Goal: Communication & Community: Share content

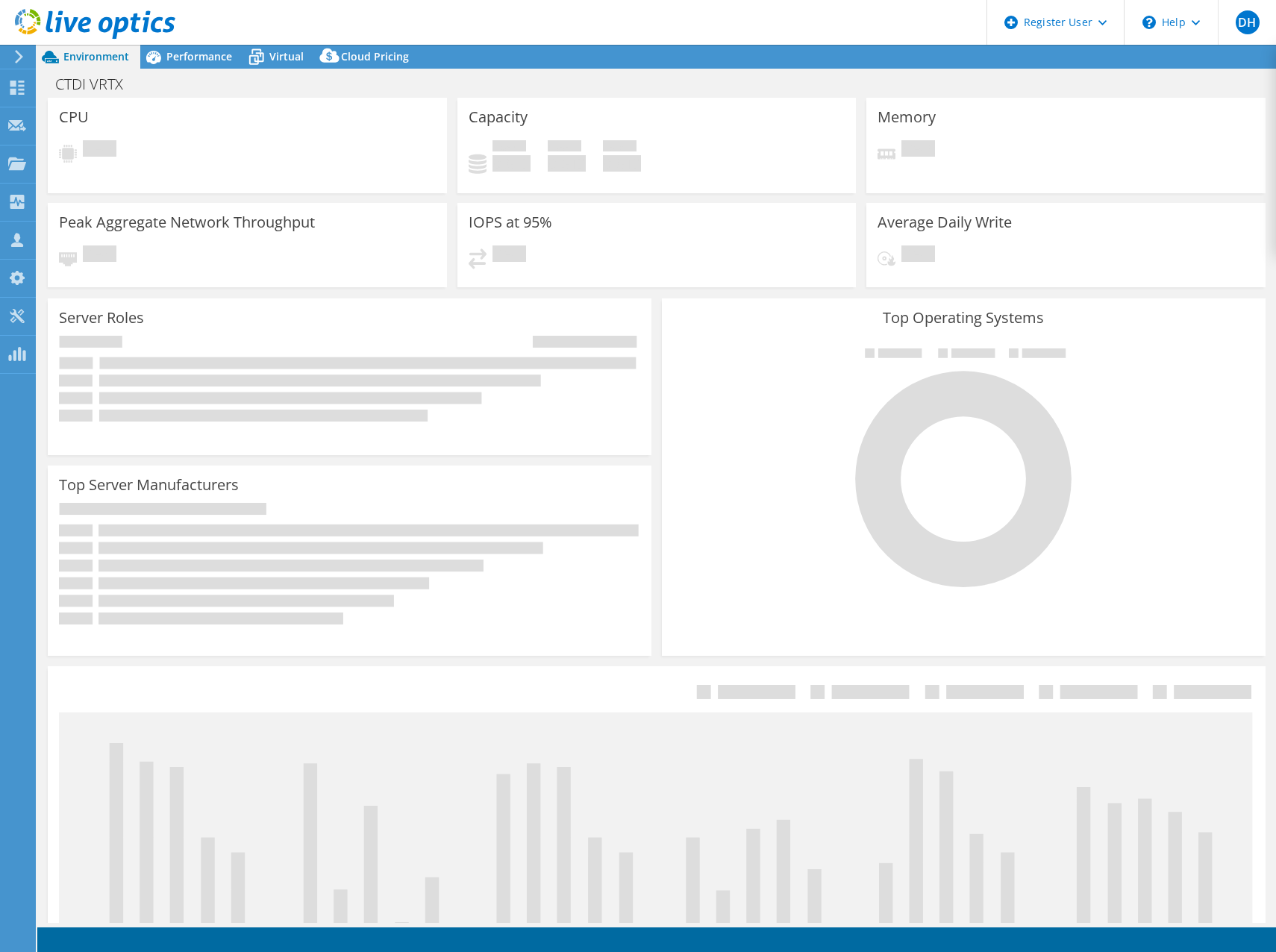
select select "USD"
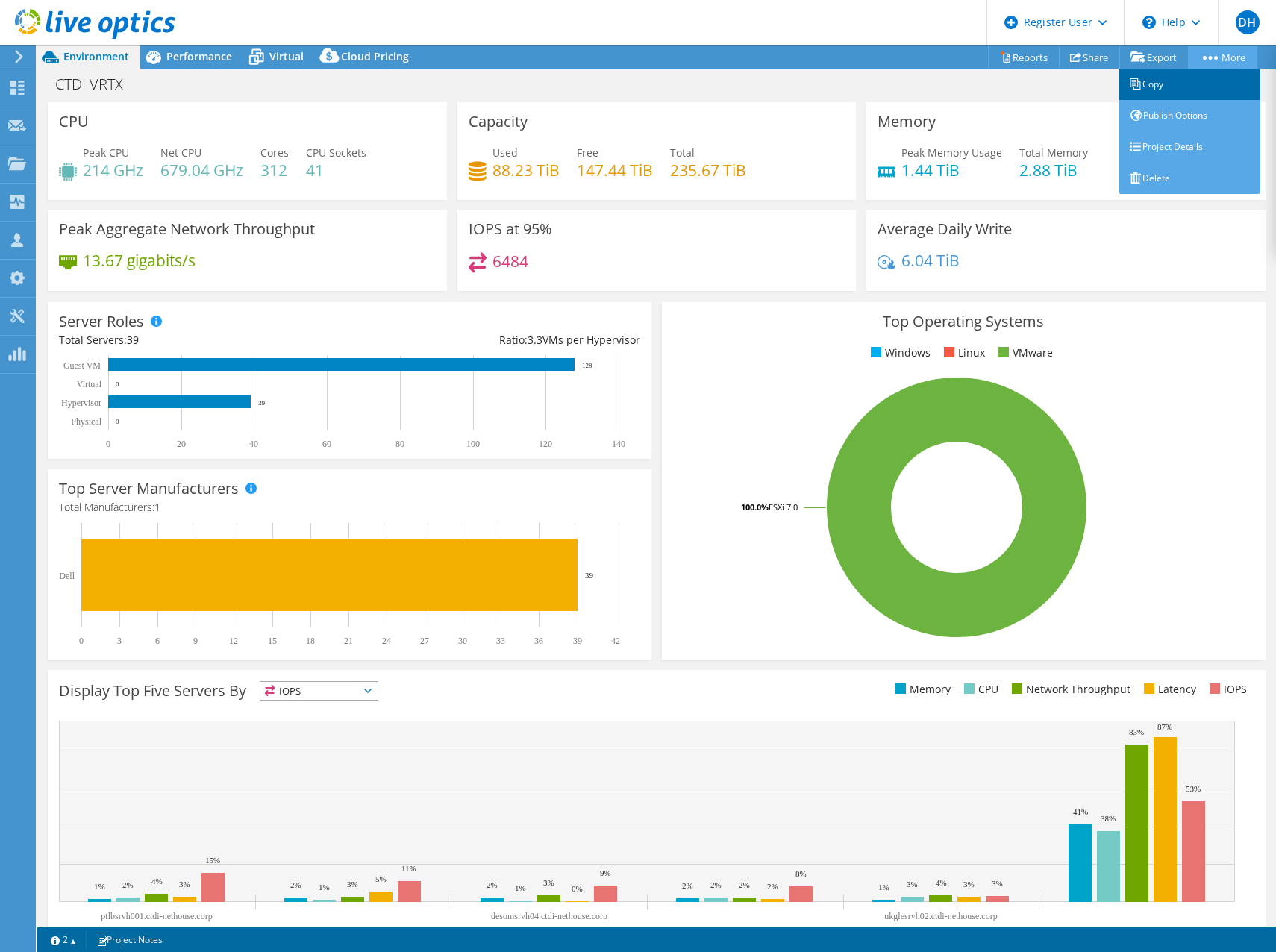
click at [1191, 85] on link "Copy" at bounding box center [1189, 84] width 142 height 31
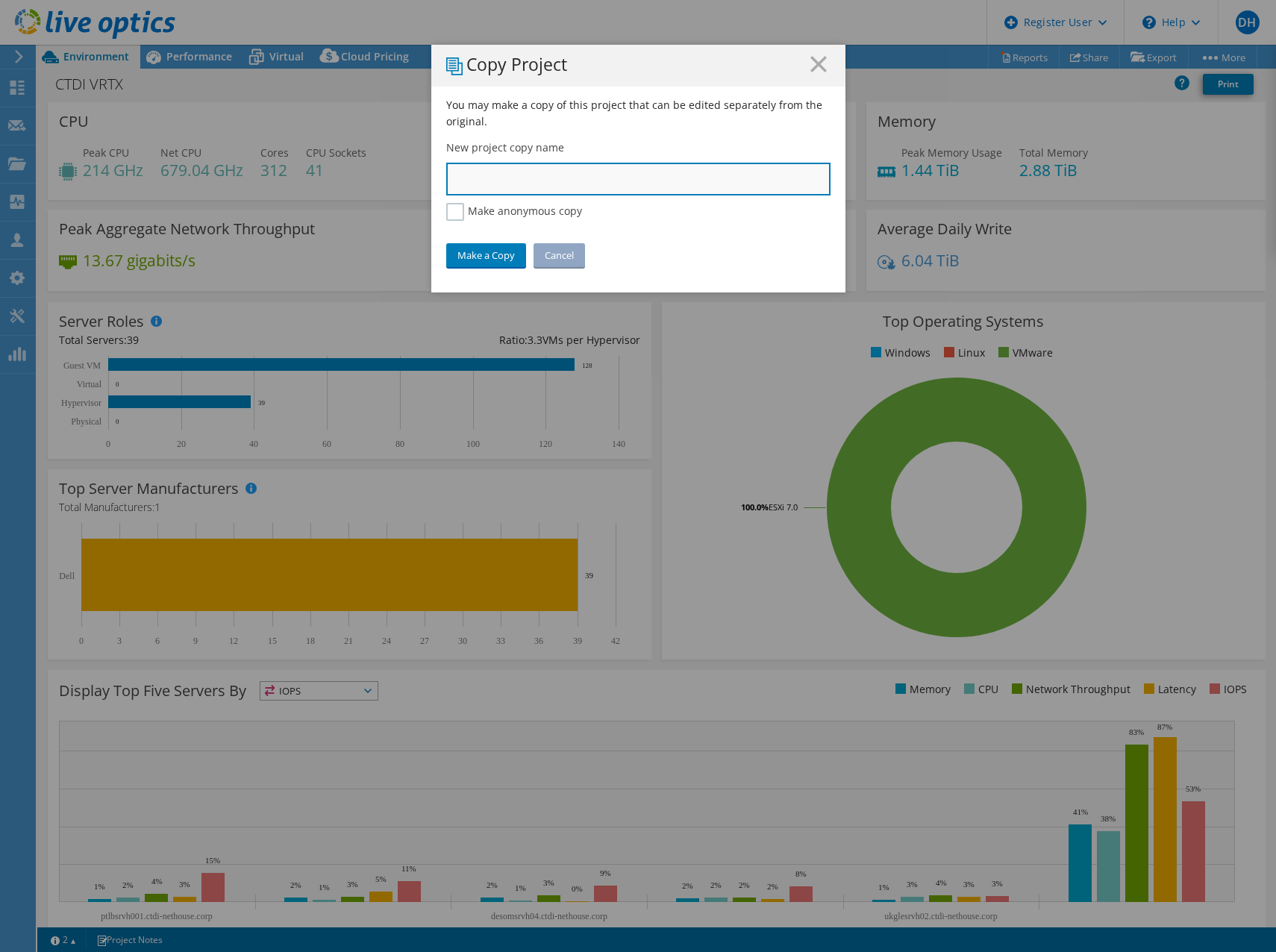
click at [534, 186] on input "text" at bounding box center [638, 178] width 384 height 32
type input "CTDI VRTX Ablöse"
click at [469, 245] on link "Make a Copy" at bounding box center [485, 255] width 79 height 24
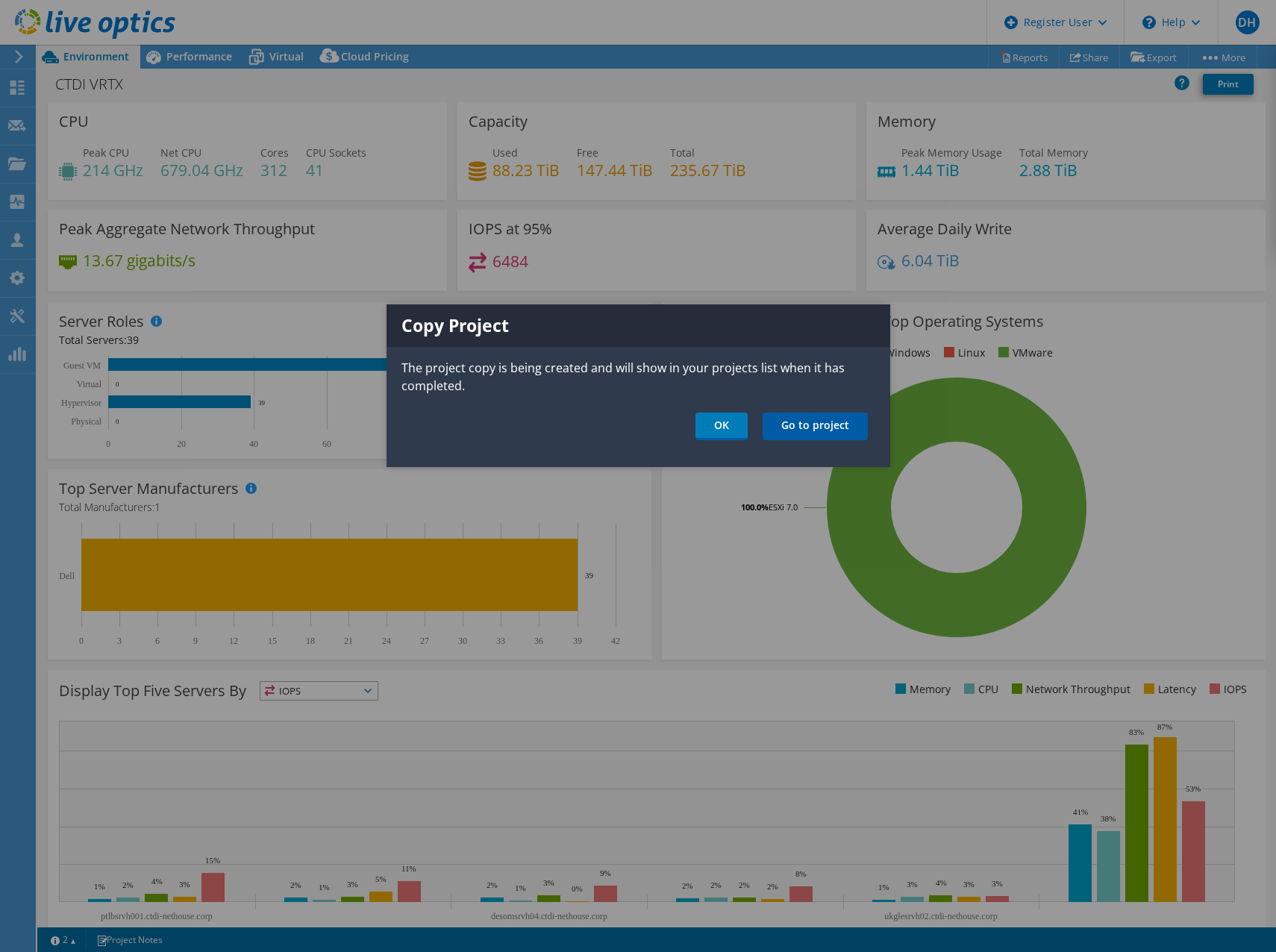
click at [815, 423] on link "Go to project" at bounding box center [814, 426] width 105 height 27
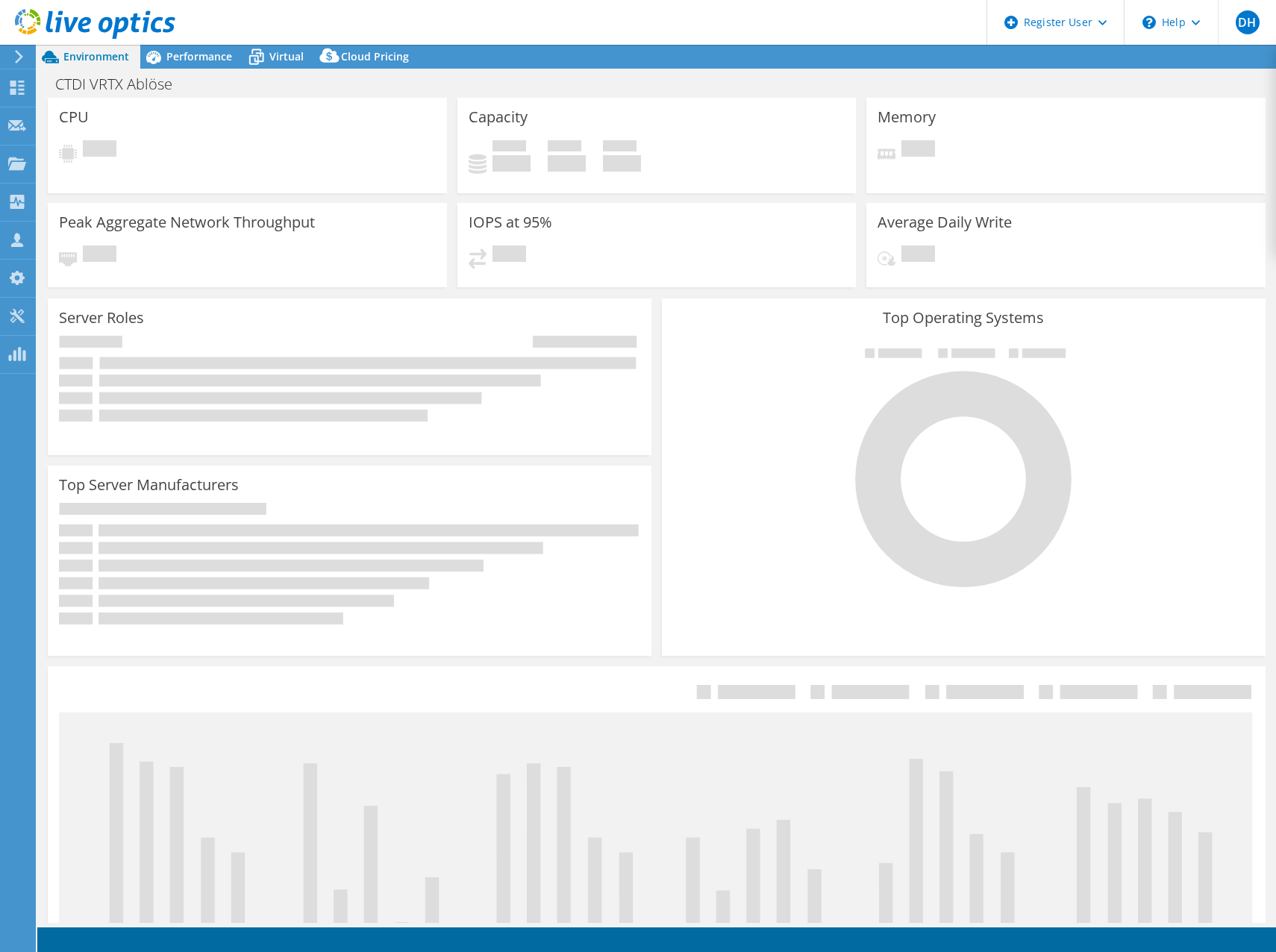
select select "USD"
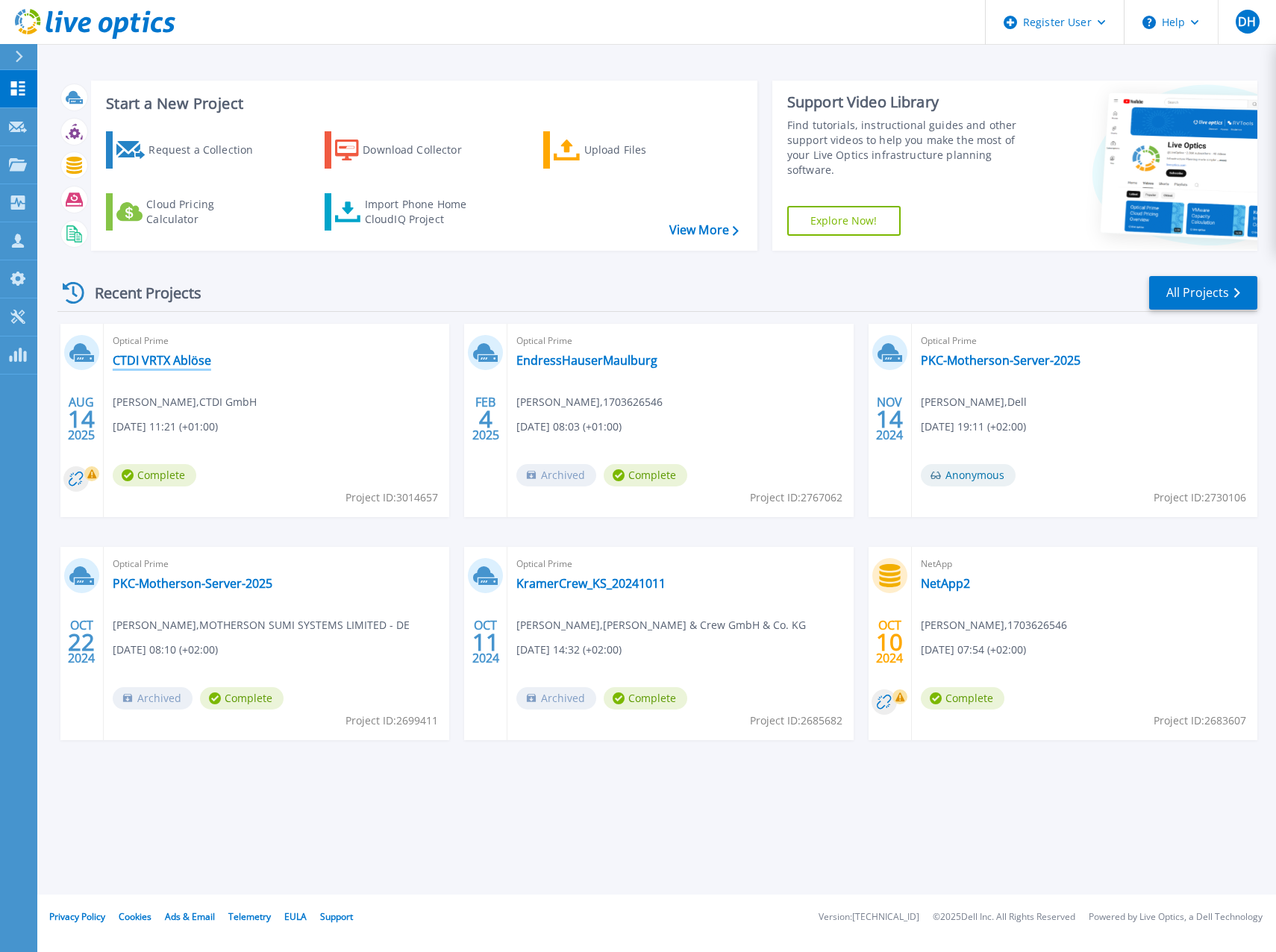
click at [158, 360] on link "CTDI VRTX Ablöse" at bounding box center [162, 360] width 98 height 15
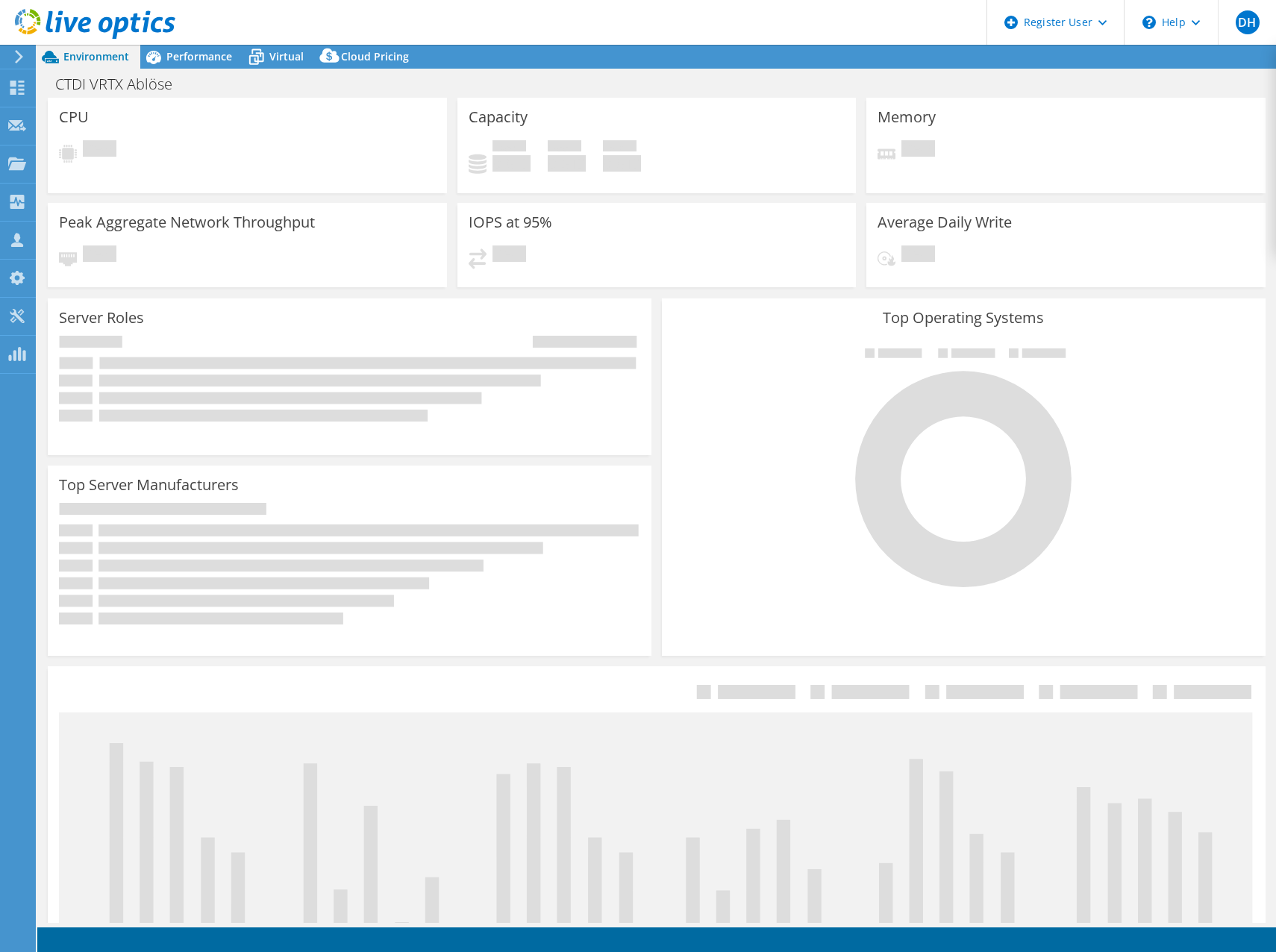
select select "USD"
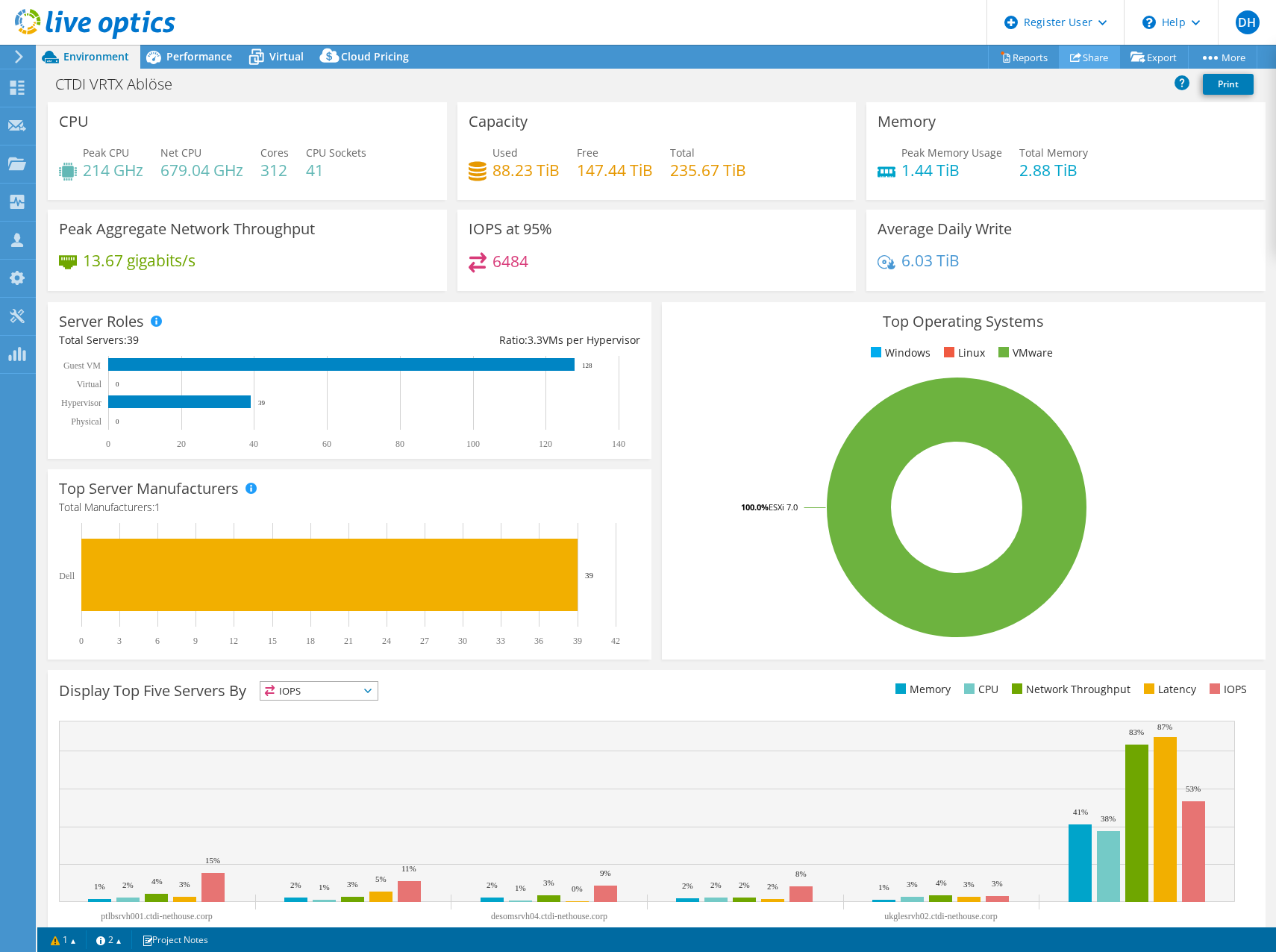
click at [1094, 54] on link "Share" at bounding box center [1089, 57] width 61 height 24
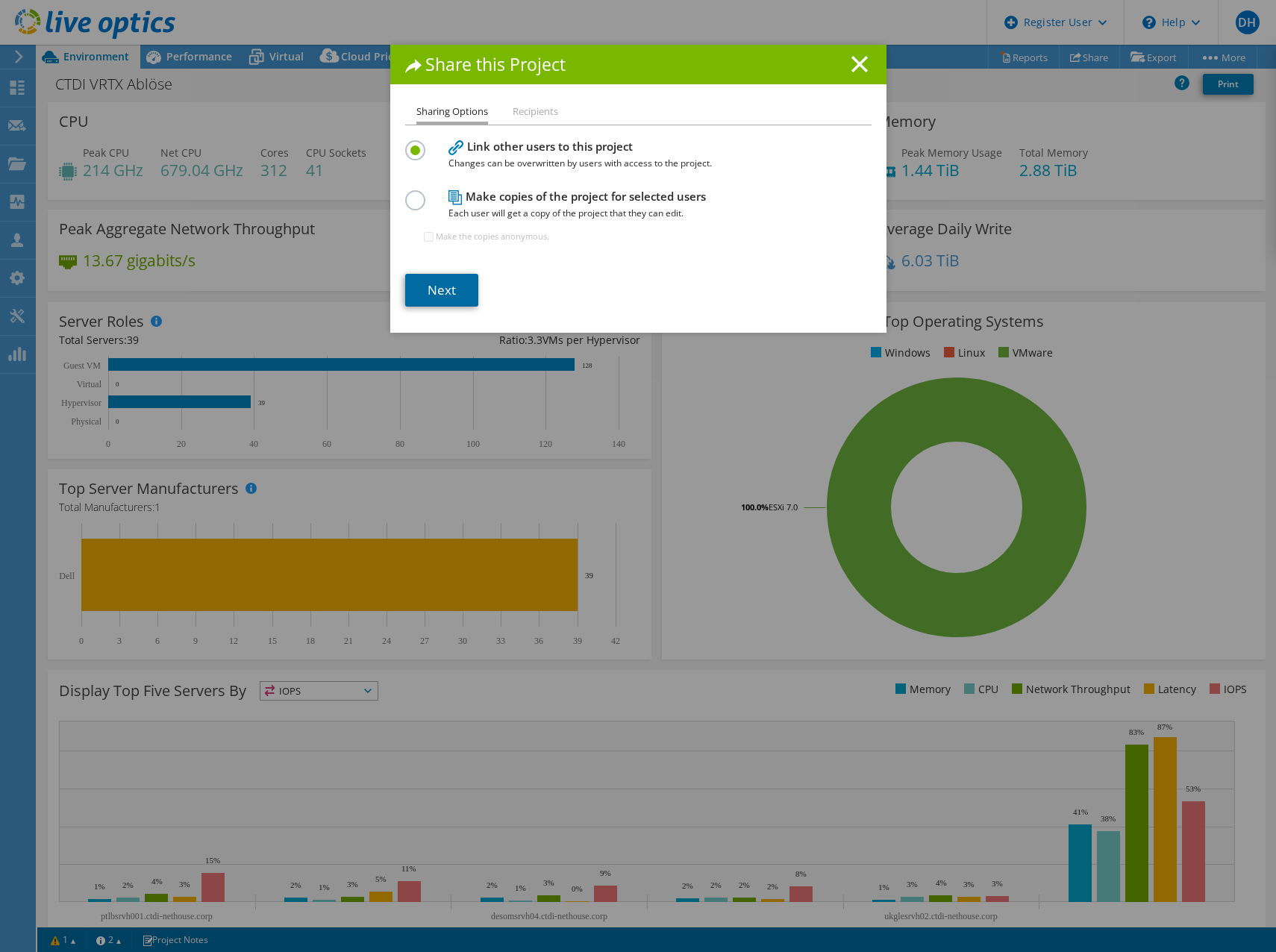
click at [442, 291] on link "Next" at bounding box center [441, 289] width 74 height 32
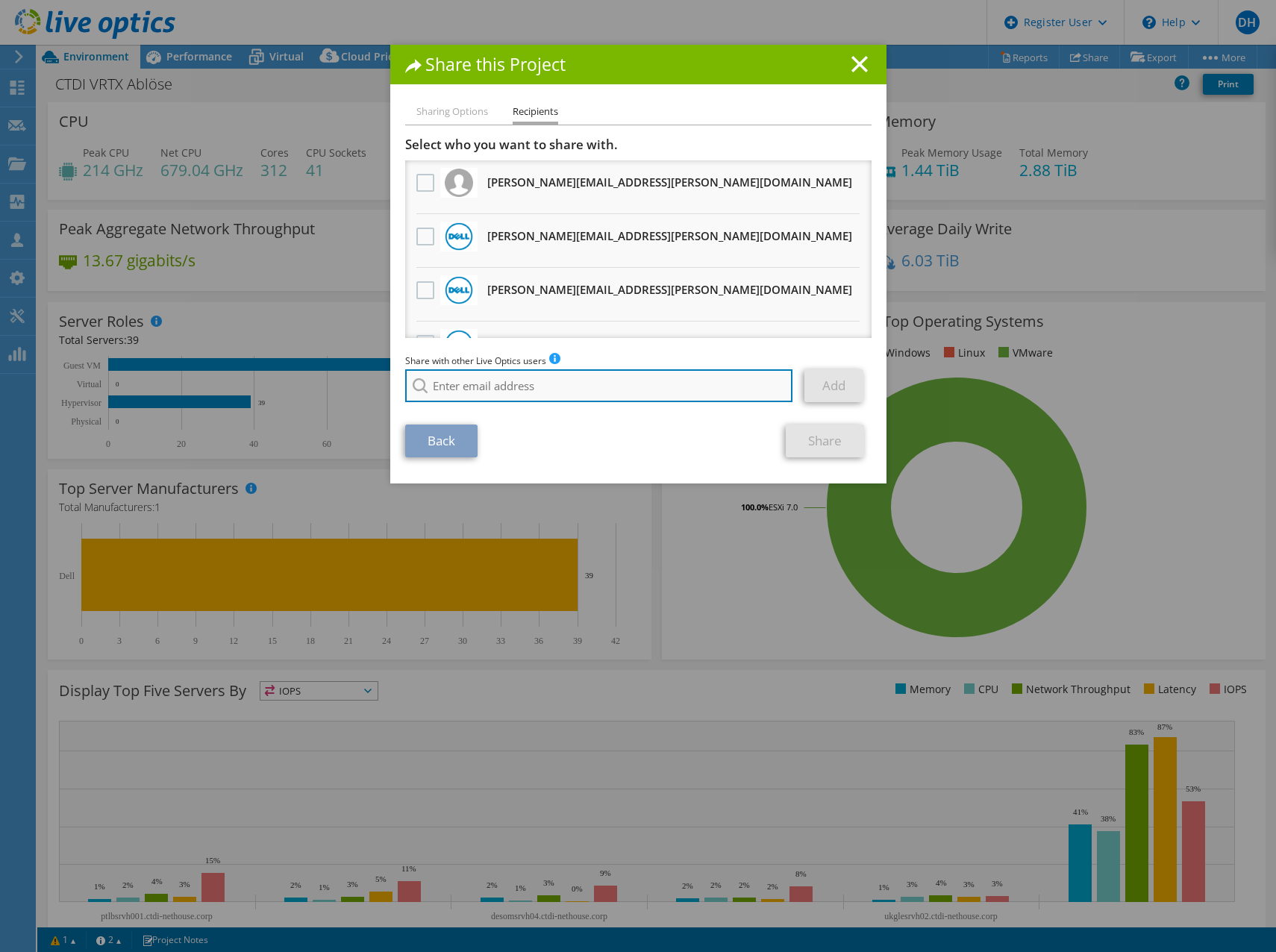
click at [477, 384] on input "search" at bounding box center [599, 385] width 388 height 32
type input "[PERSON_NAME][EMAIL_ADDRESS][PERSON_NAME][DOMAIN_NAME]"
drag, startPoint x: 550, startPoint y: 390, endPoint x: 245, endPoint y: 381, distance: 305.1
click at [245, 381] on div "Share this Project Sharing Options Recipients Link other users to this project …" at bounding box center [638, 476] width 1276 height 862
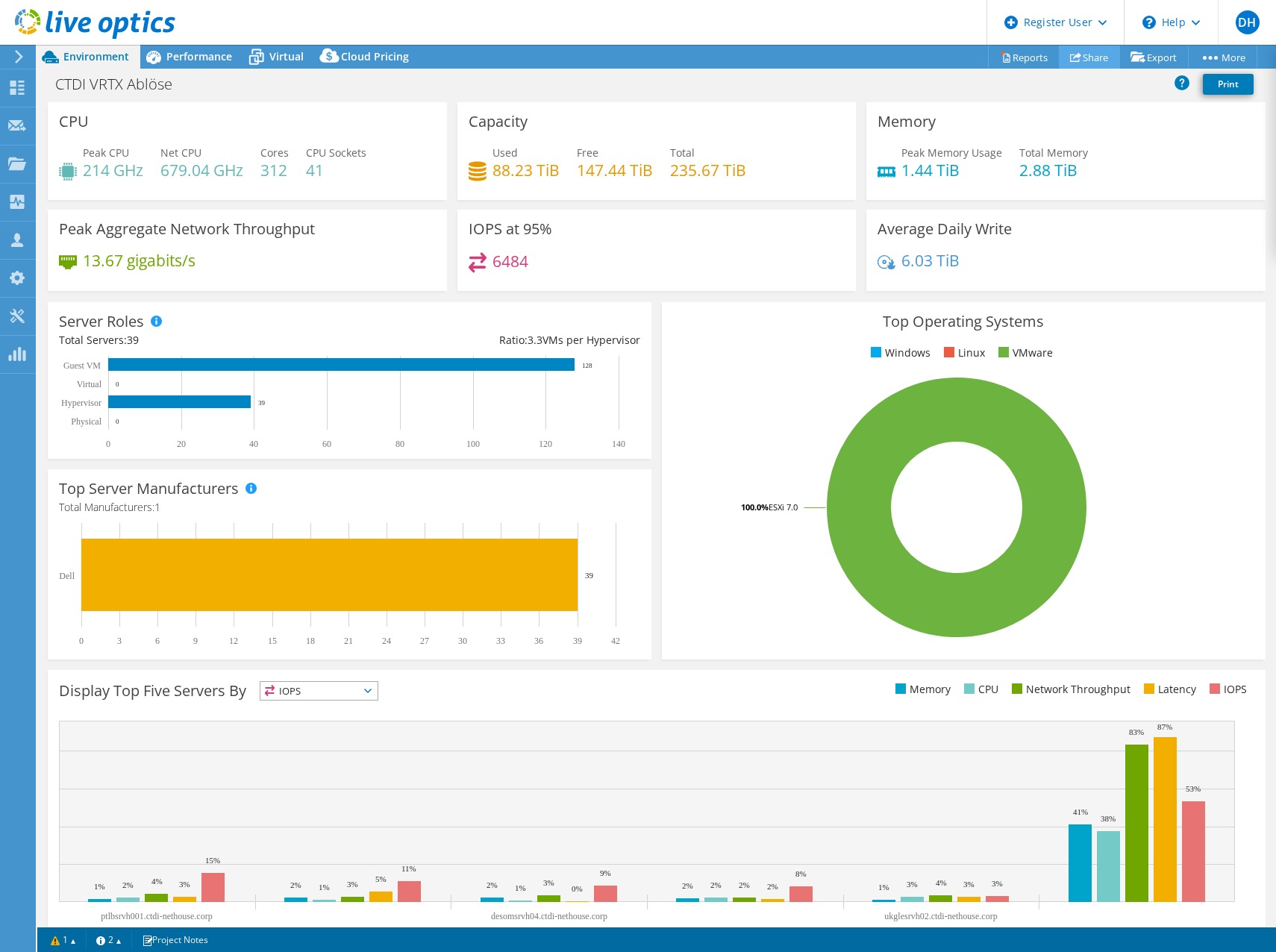
click at [1084, 56] on link "Share" at bounding box center [1089, 57] width 61 height 24
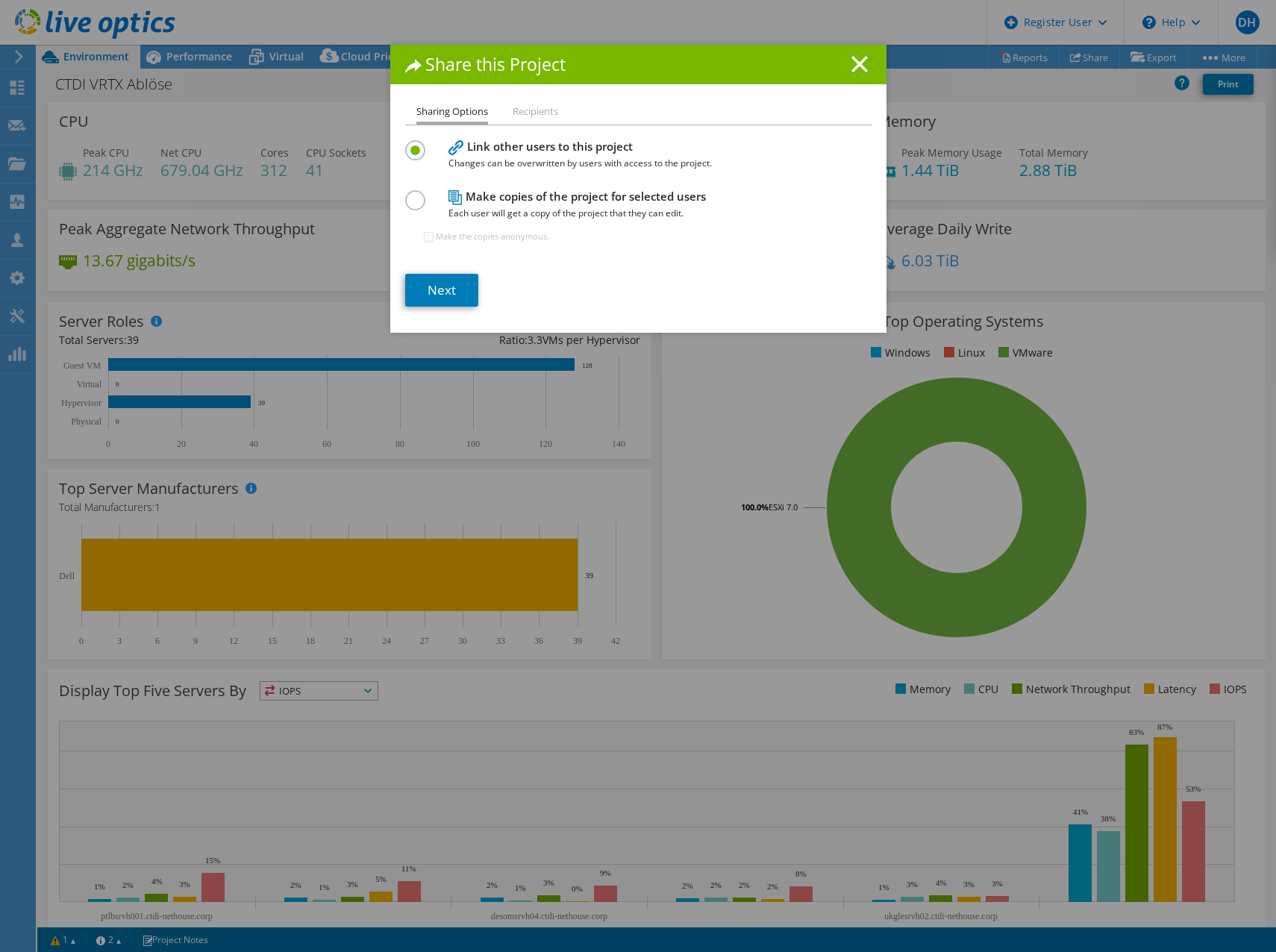
click at [527, 112] on li "Recipients" at bounding box center [536, 112] width 45 height 19
click at [442, 282] on link "Next" at bounding box center [441, 289] width 74 height 32
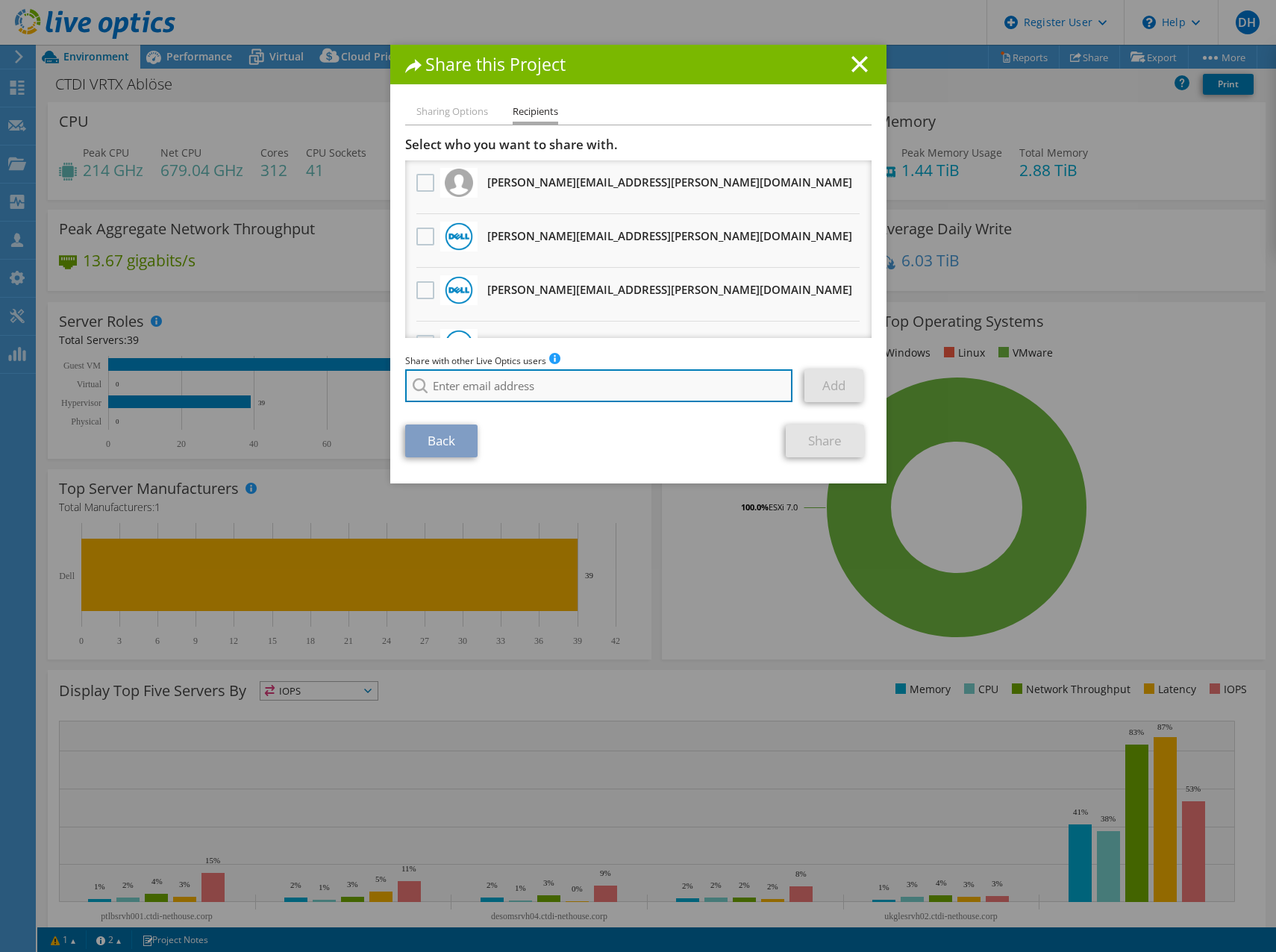
click at [492, 380] on input "search" at bounding box center [599, 385] width 388 height 32
paste input "[PERSON_NAME][EMAIL_ADDRESS][DOMAIN_NAME]"
type input "[PERSON_NAME][EMAIL_ADDRESS][DOMAIN_NAME]"
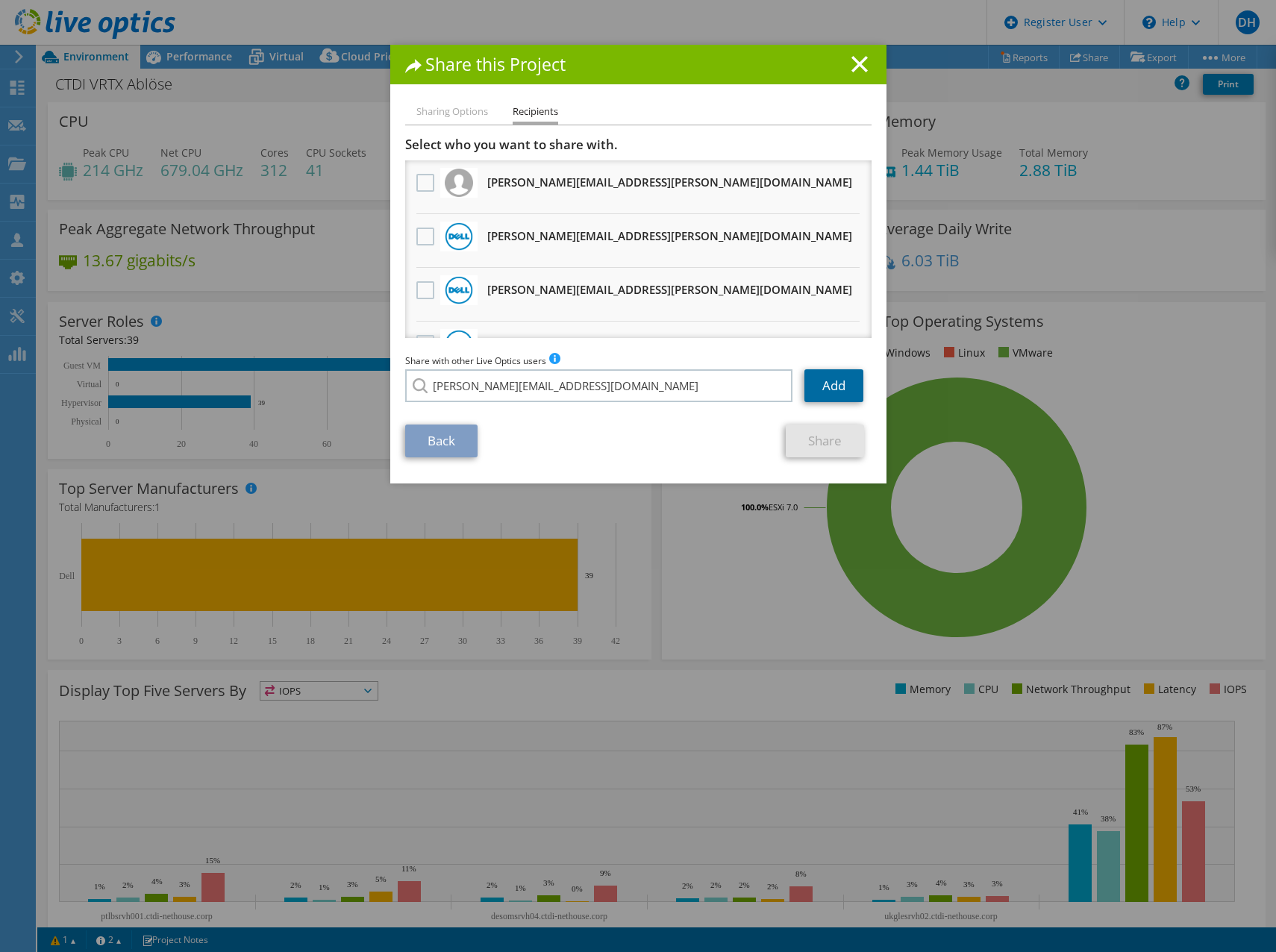
click at [830, 378] on link "Add" at bounding box center [834, 385] width 59 height 32
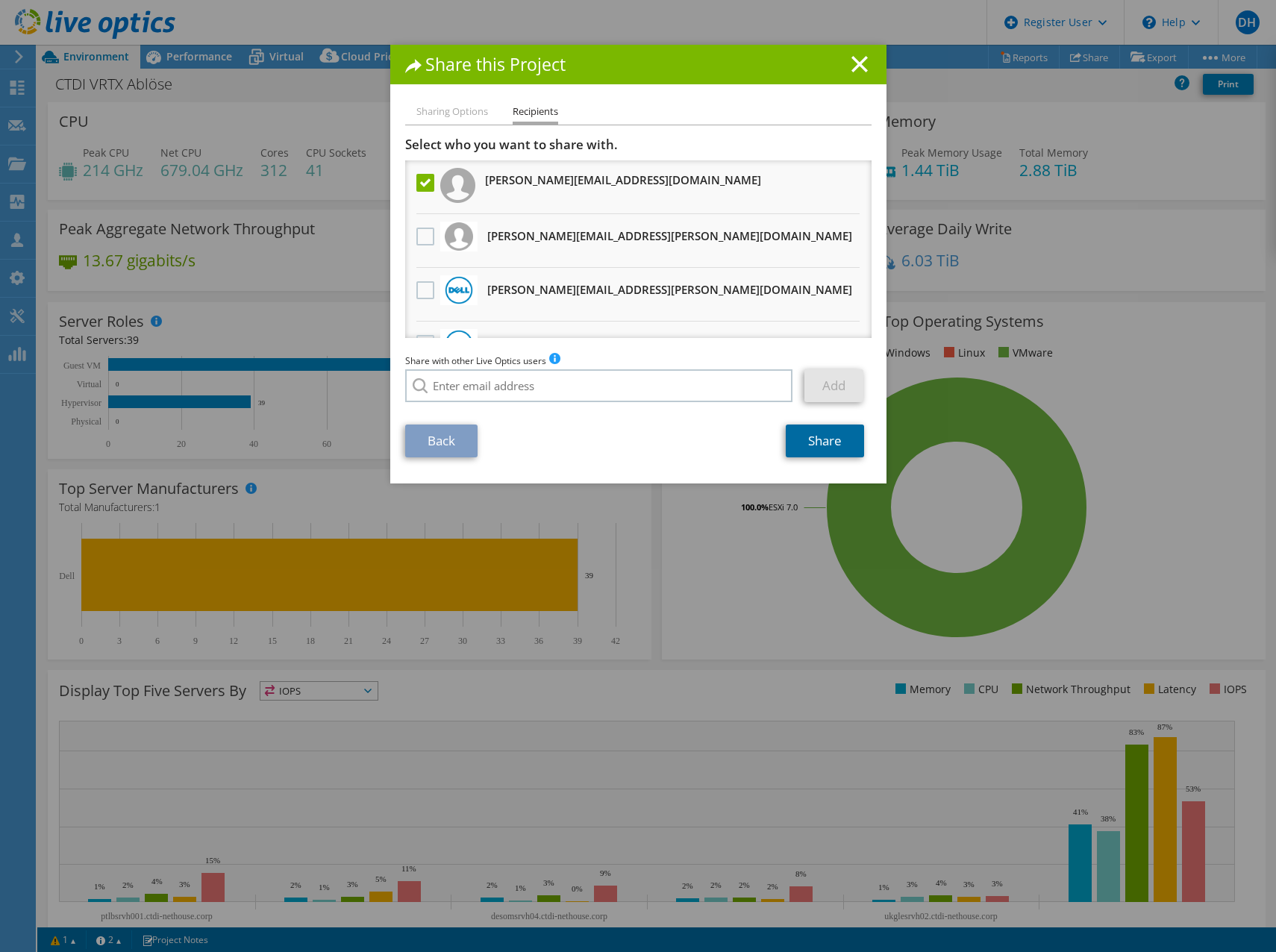
click at [795, 444] on link "Share" at bounding box center [825, 440] width 78 height 32
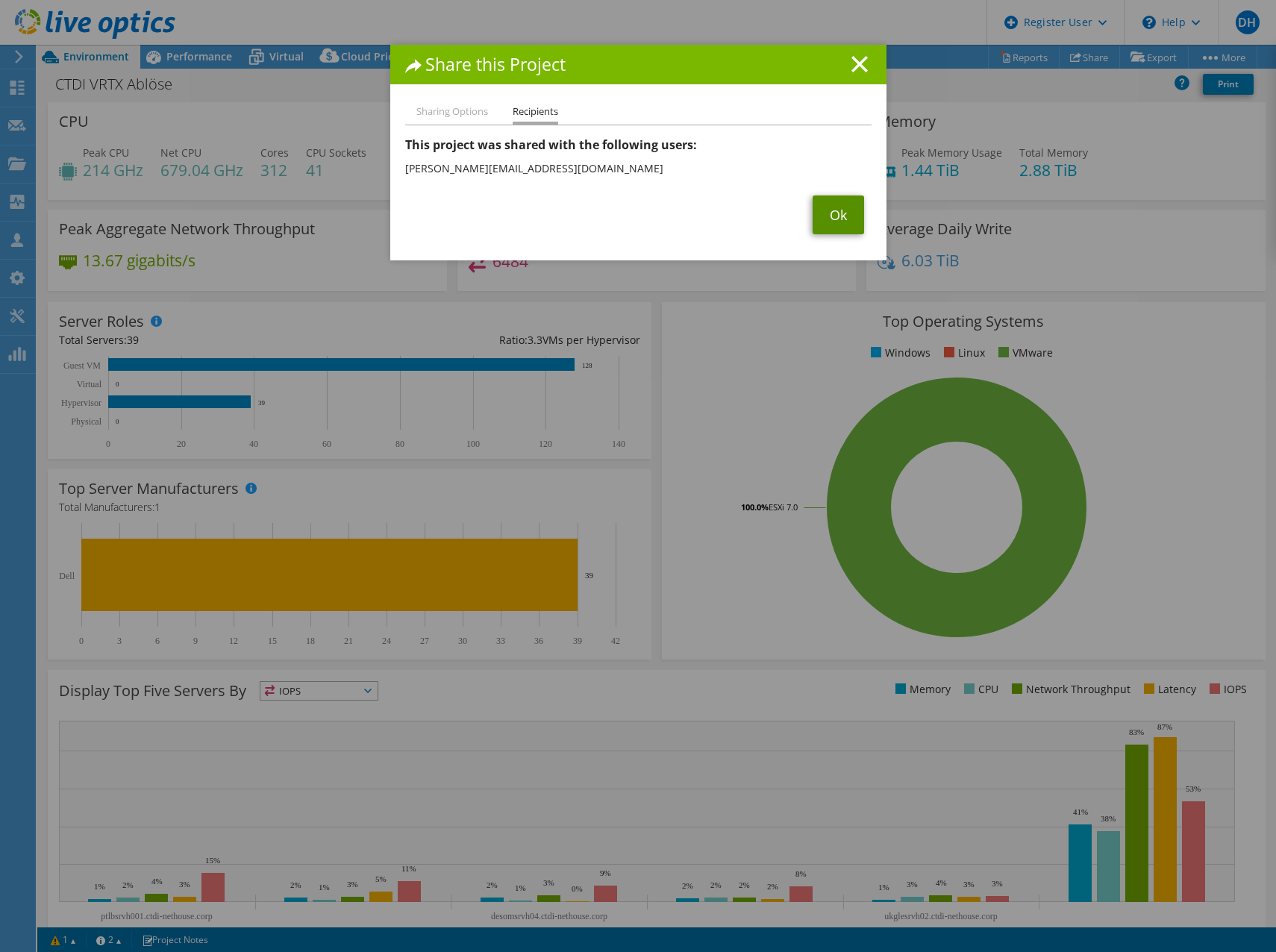
click at [841, 218] on link "Ok" at bounding box center [838, 215] width 51 height 39
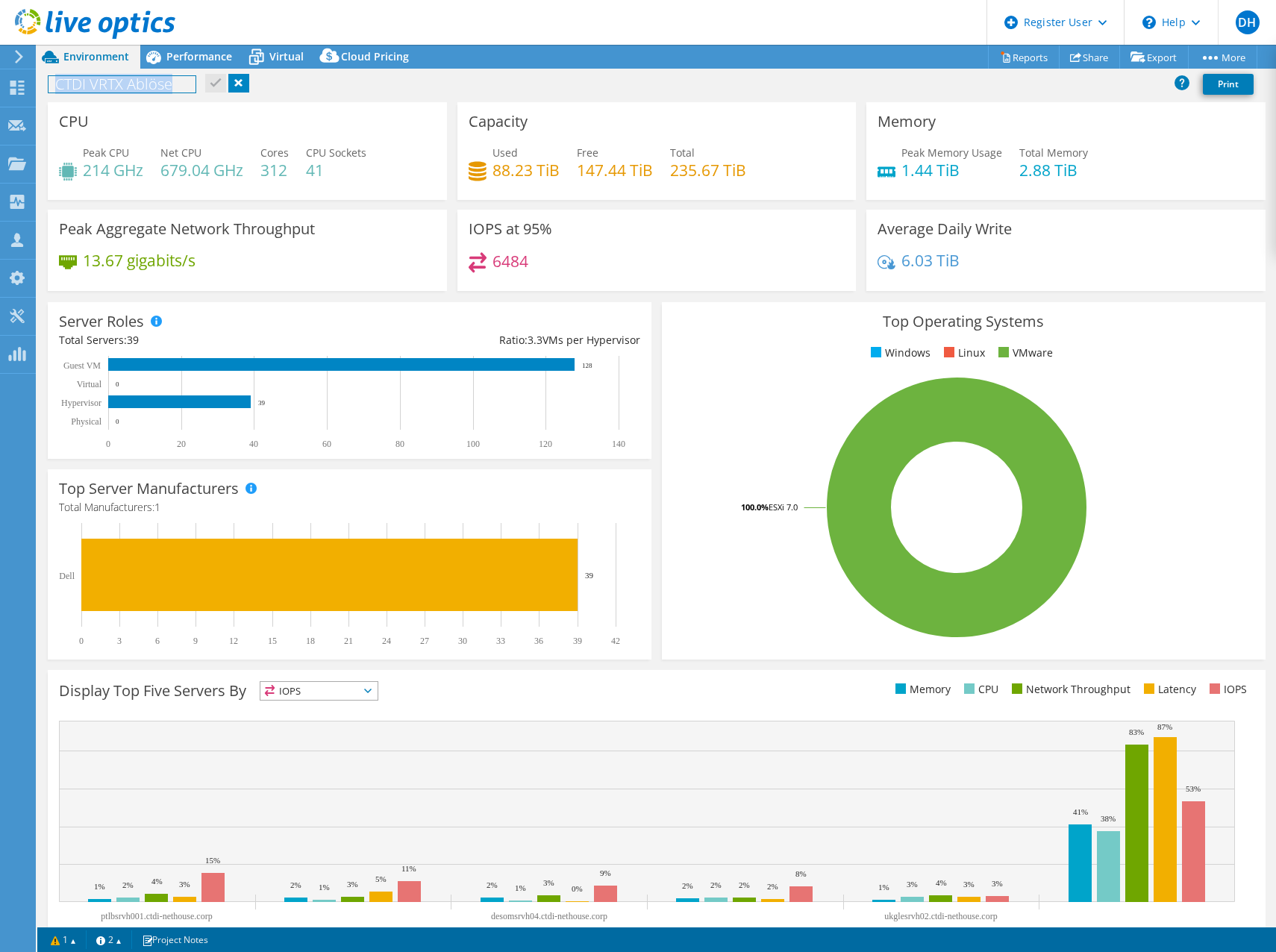
drag, startPoint x: 173, startPoint y: 82, endPoint x: 52, endPoint y: 86, distance: 121.1
click at [52, 86] on h1 "CTDI VRTX Ablöse" at bounding box center [122, 84] width 147 height 17
copy h1 "CTDI VRTX Ablöse"
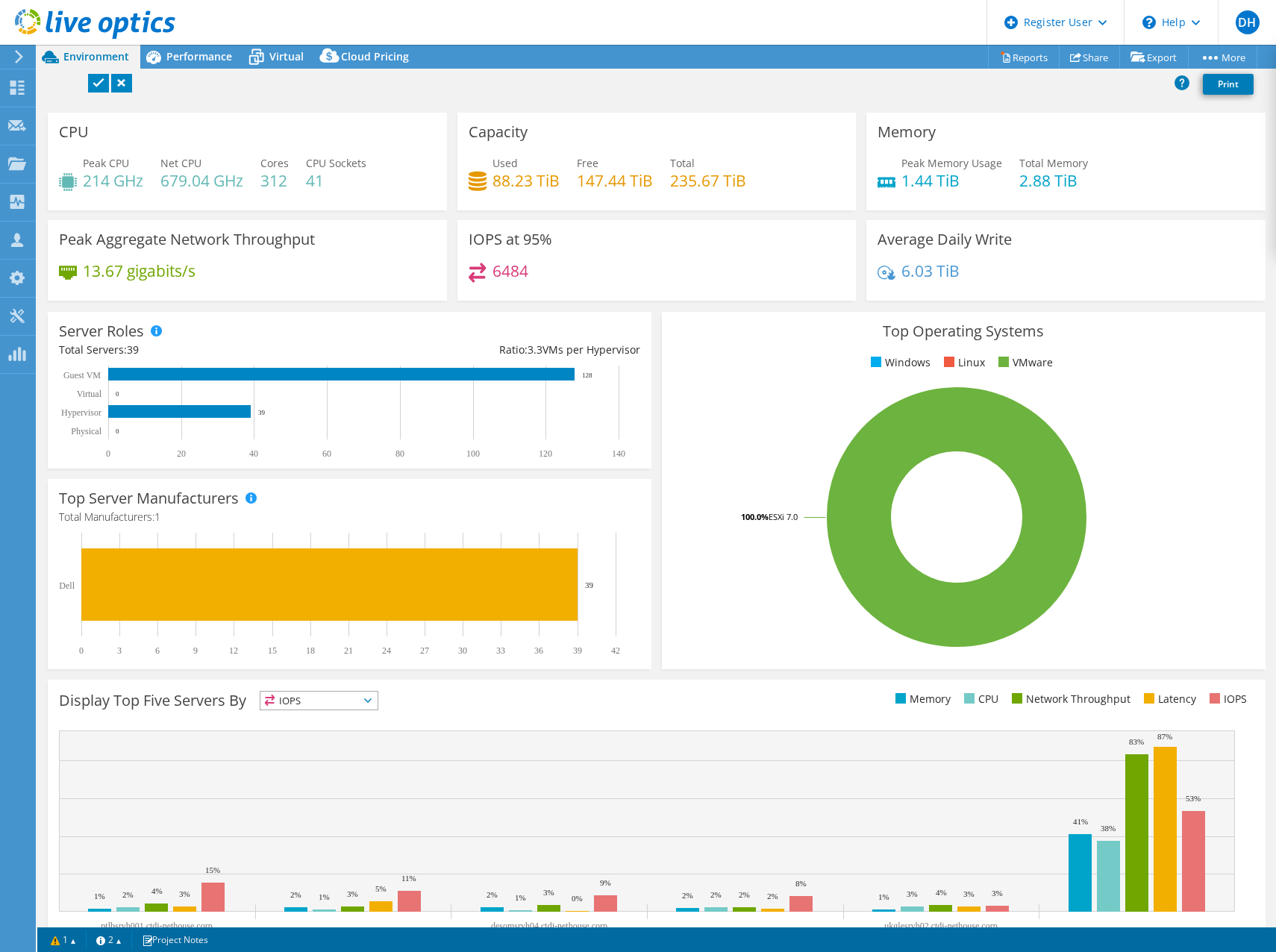
click at [124, 79] on link at bounding box center [121, 82] width 21 height 19
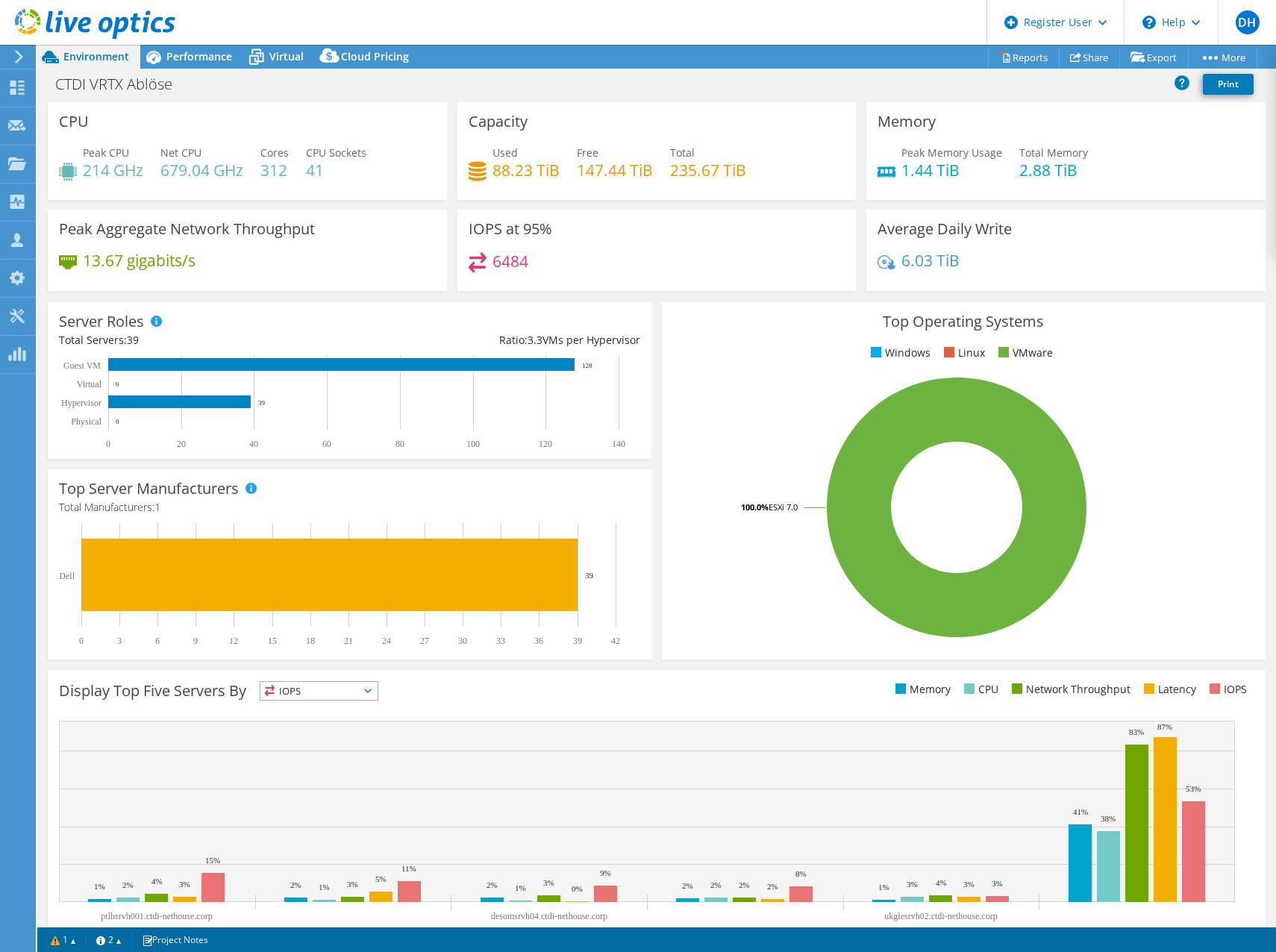
click at [313, 102] on div "CPU Peak CPU 214 GHz Net CPU 679.04 GHz Cores 312 CPU Sockets 41" at bounding box center [247, 151] width 399 height 98
